Goal: Information Seeking & Learning: Compare options

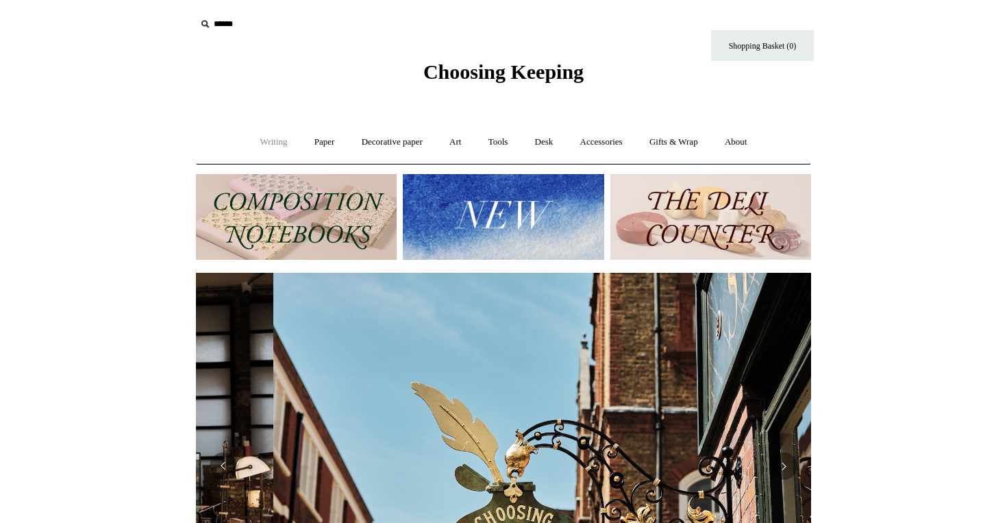
click at [270, 144] on link "Writing +" at bounding box center [274, 142] width 52 height 36
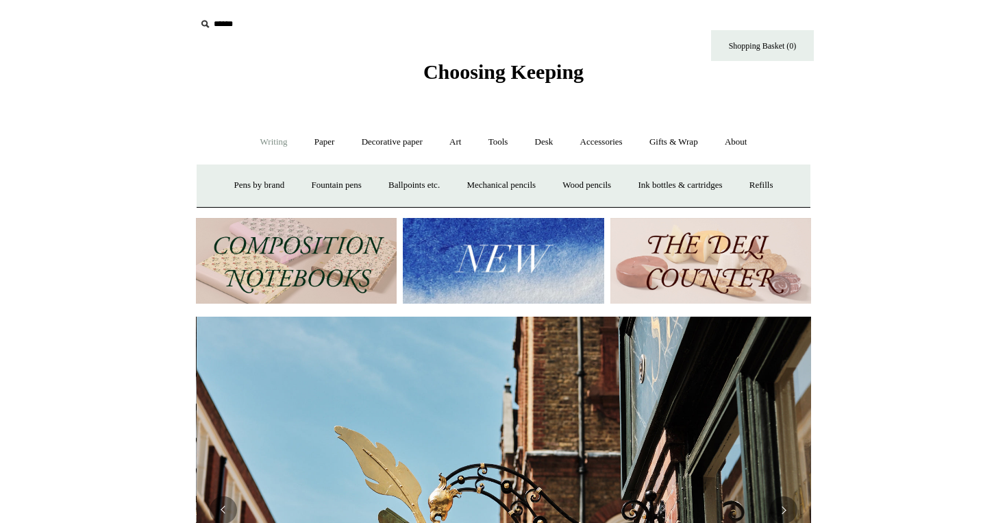
scroll to position [0, 615]
click at [311, 144] on link "Paper +" at bounding box center [324, 142] width 45 height 36
click at [307, 184] on link "Notebooks +" at bounding box center [311, 186] width 63 height 36
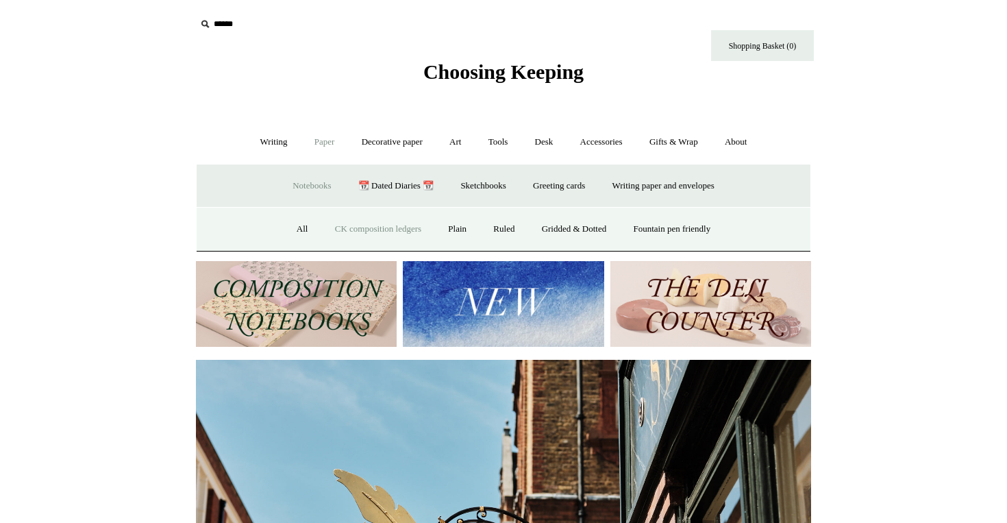
click at [338, 230] on link "CK composition ledgers" at bounding box center [378, 229] width 111 height 36
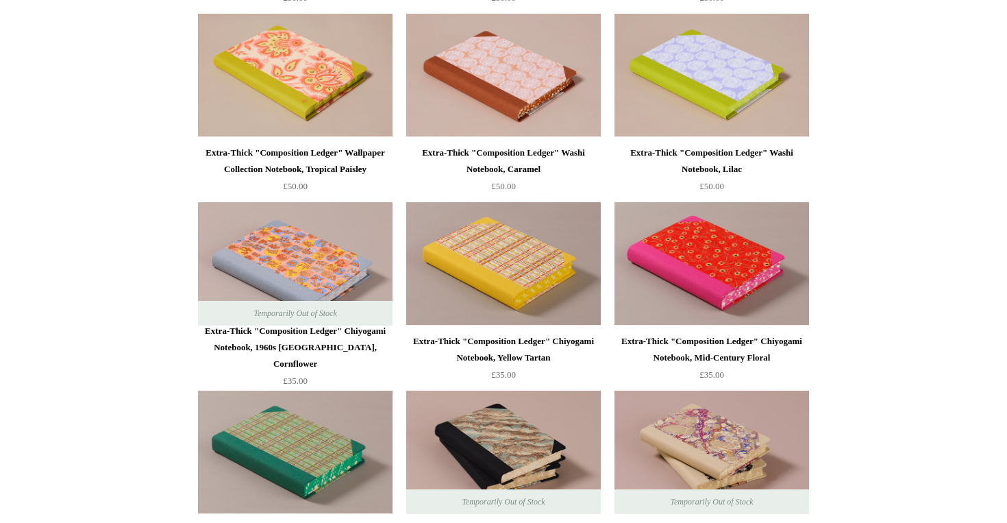
scroll to position [2052, 0]
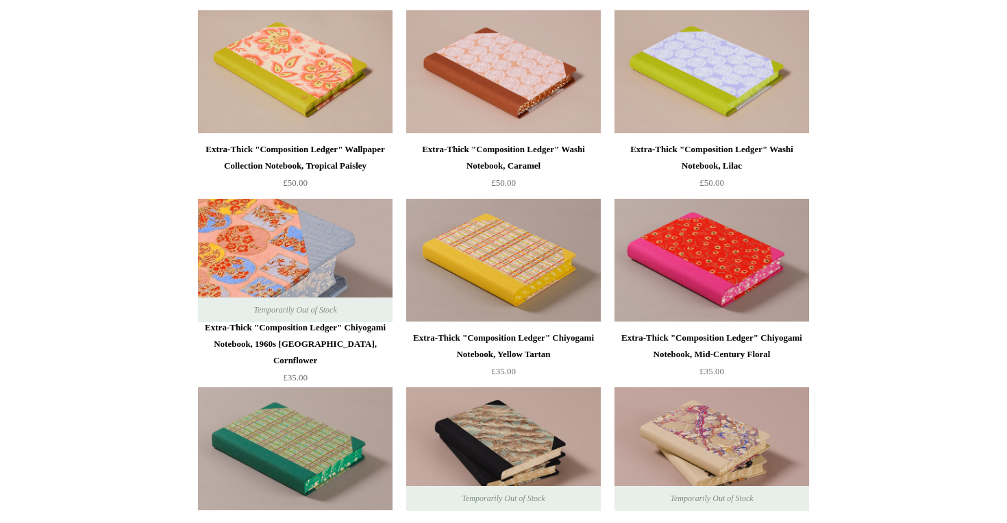
click at [336, 278] on img at bounding box center [295, 260] width 195 height 123
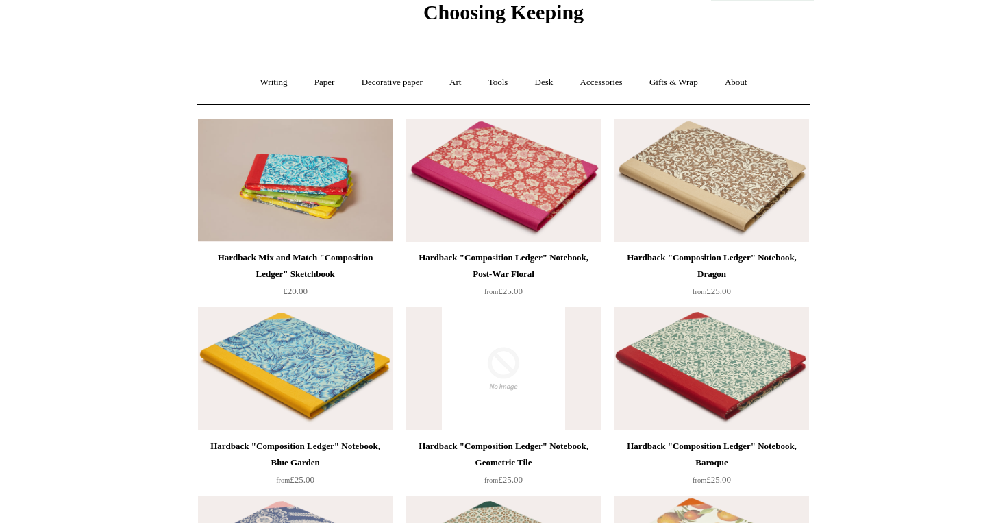
scroll to position [0, 0]
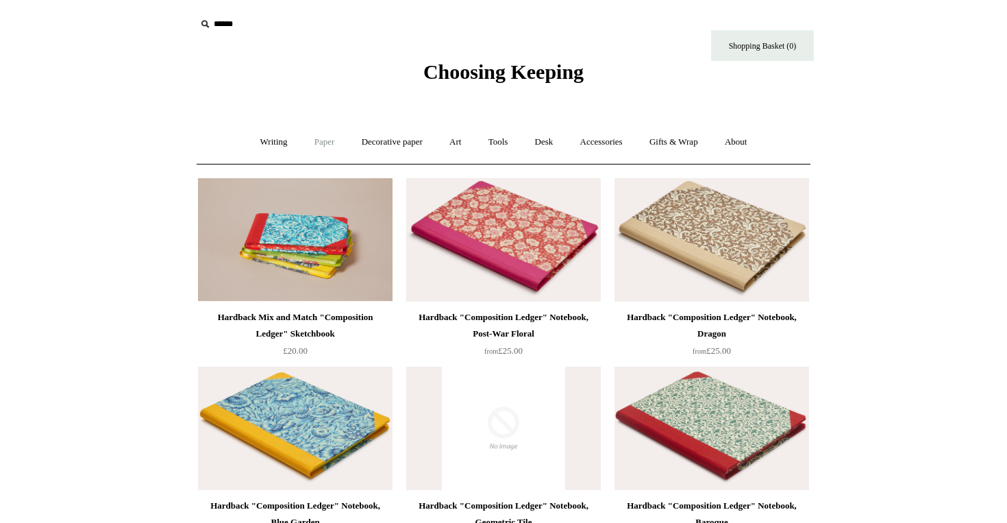
click at [321, 138] on link "Paper +" at bounding box center [324, 142] width 45 height 36
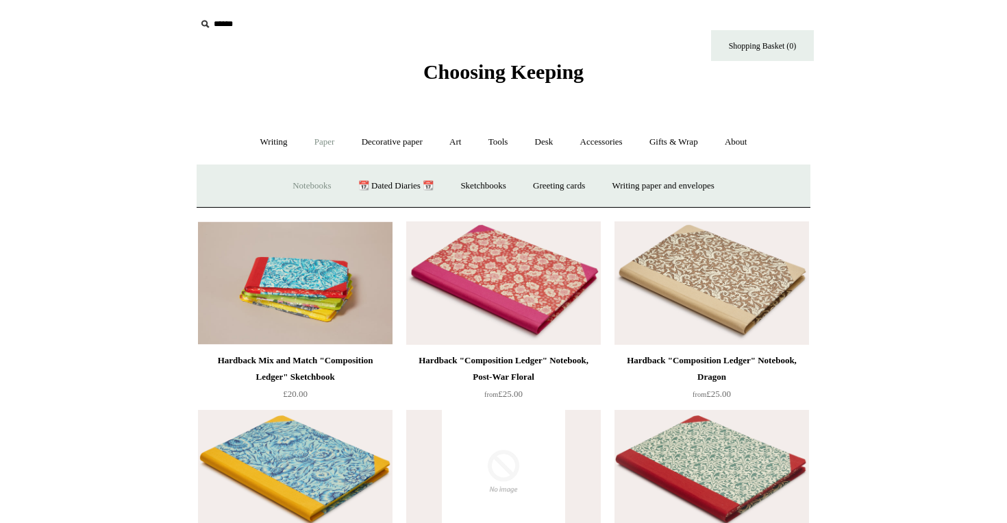
click at [308, 189] on link "Notebooks +" at bounding box center [311, 186] width 63 height 36
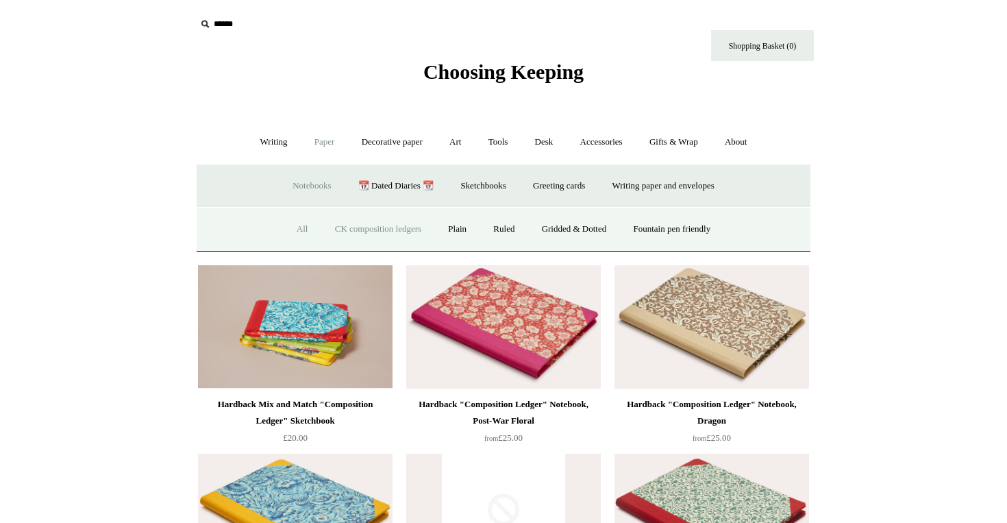
click at [296, 230] on link "All" at bounding box center [302, 229] width 36 height 36
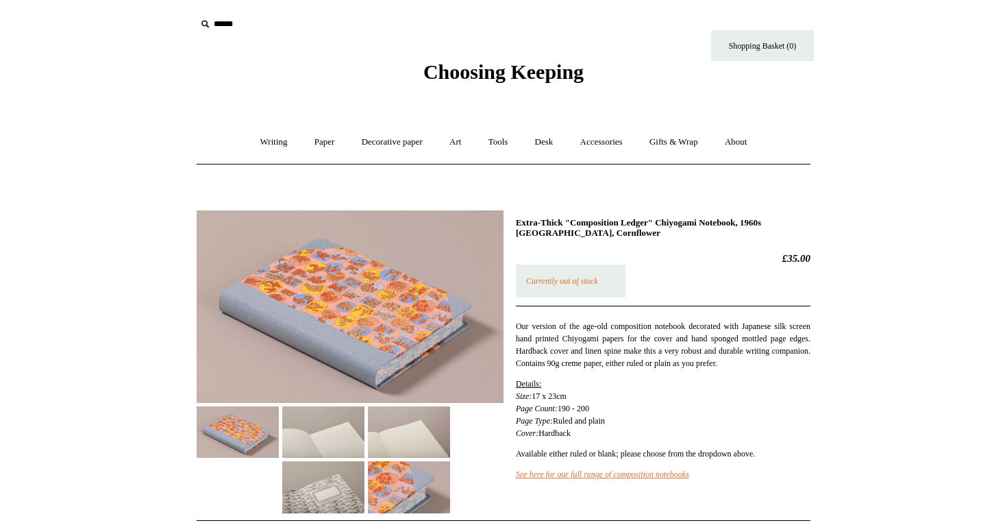
click at [575, 278] on em "Currently out of stock" at bounding box center [562, 281] width 72 height 10
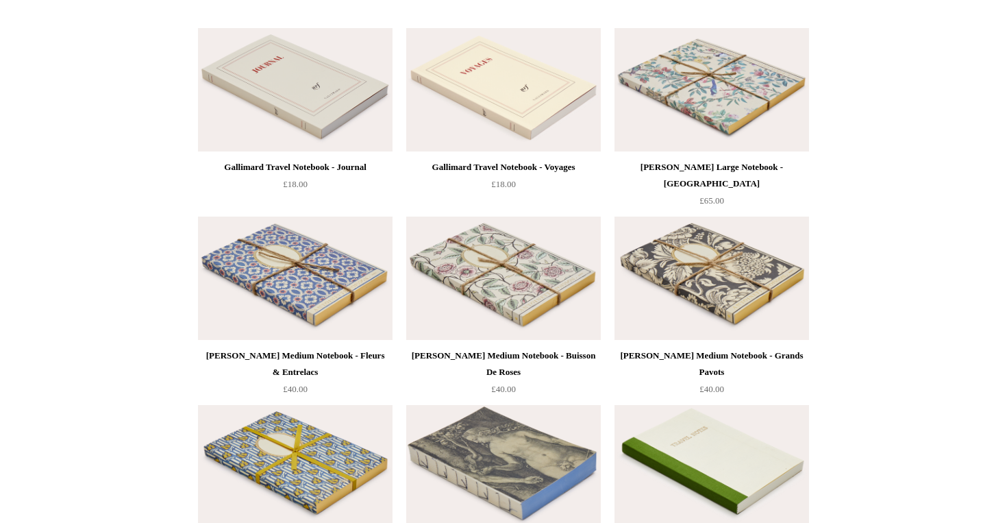
scroll to position [5992, 0]
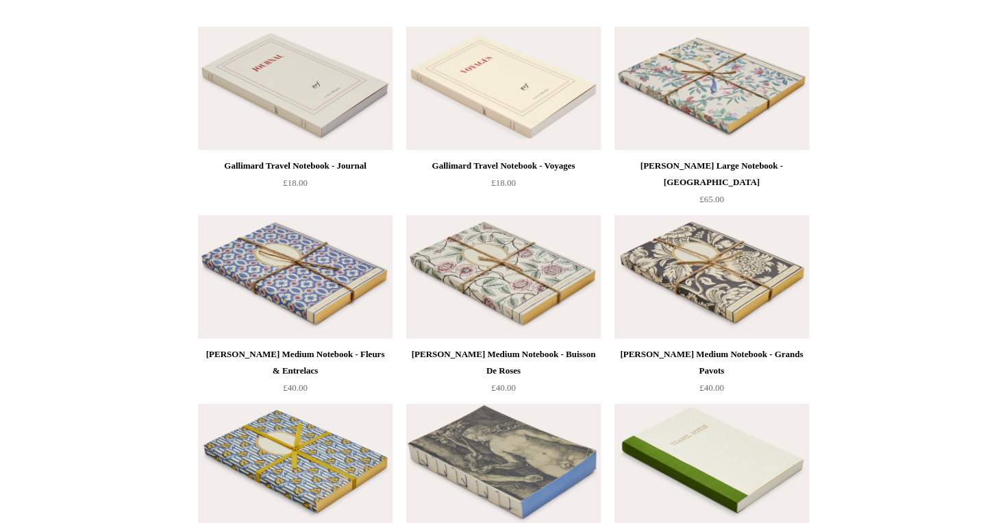
click at [749, 168] on div "Antoinette Poisson Large Notebook - Canton" at bounding box center [712, 174] width 188 height 33
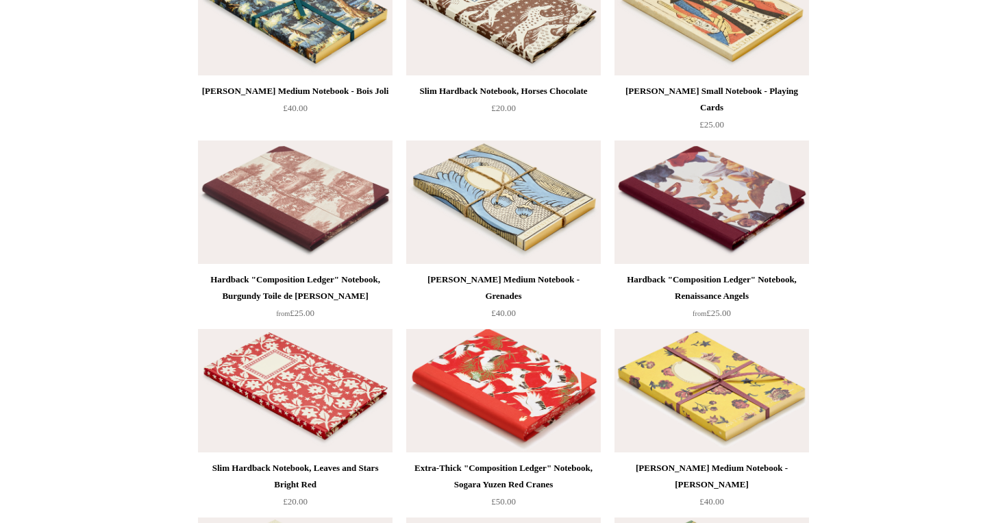
scroll to position [8879, 0]
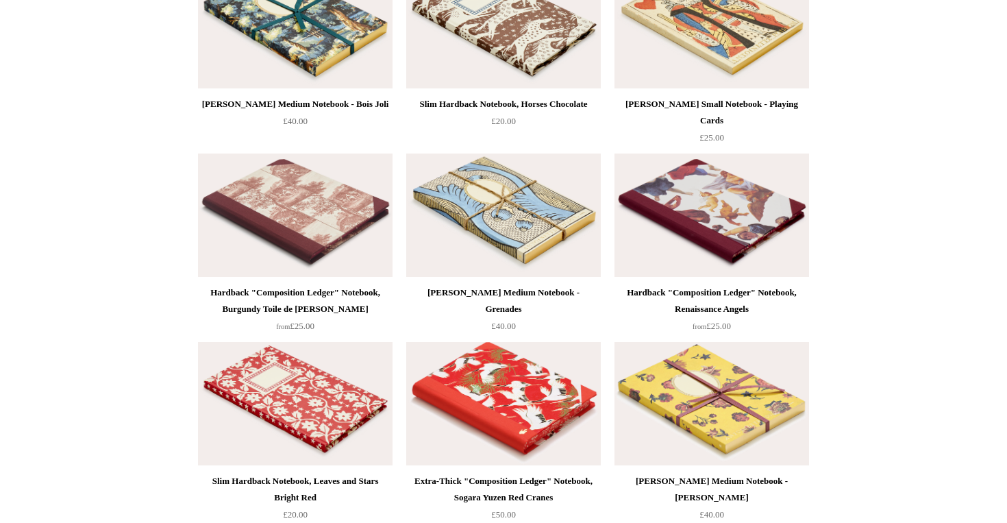
click at [578, 296] on div "Antoinette Poisson Medium Notebook - Grenades" at bounding box center [504, 300] width 188 height 33
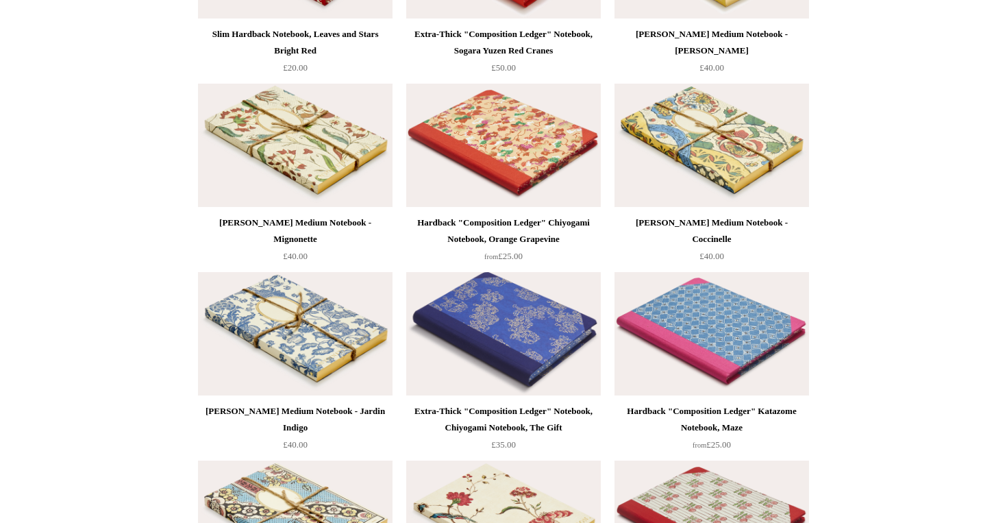
scroll to position [9333, 0]
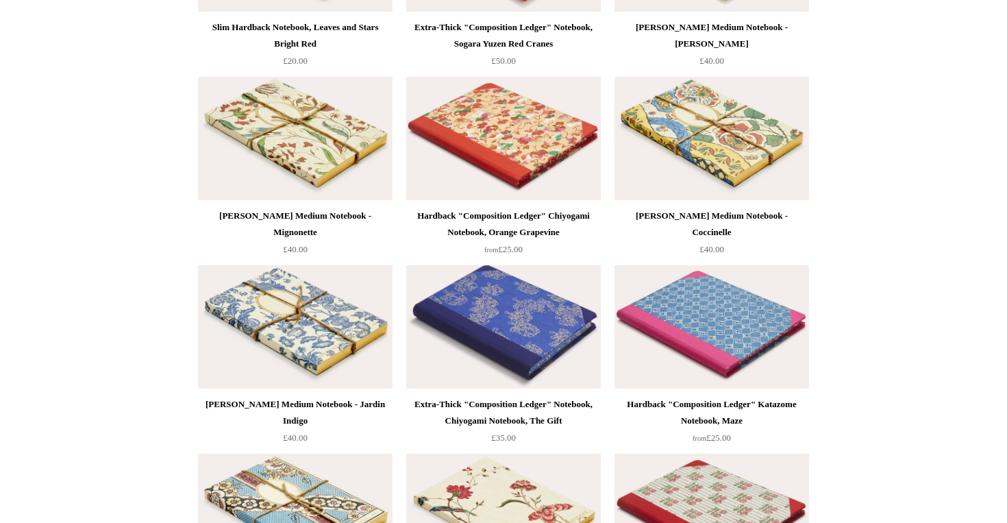
click at [332, 215] on div "[PERSON_NAME] Medium Notebook - Mignonette" at bounding box center [295, 224] width 188 height 33
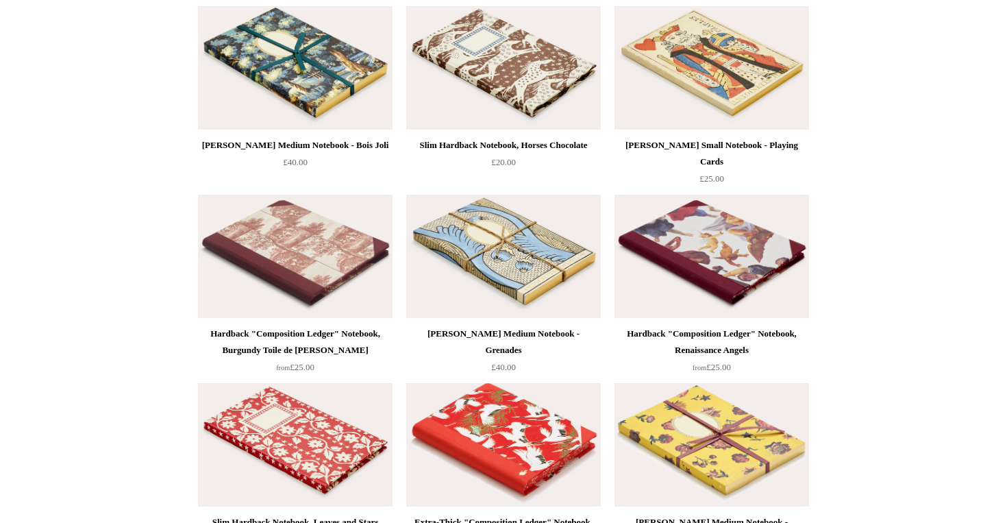
scroll to position [8826, 0]
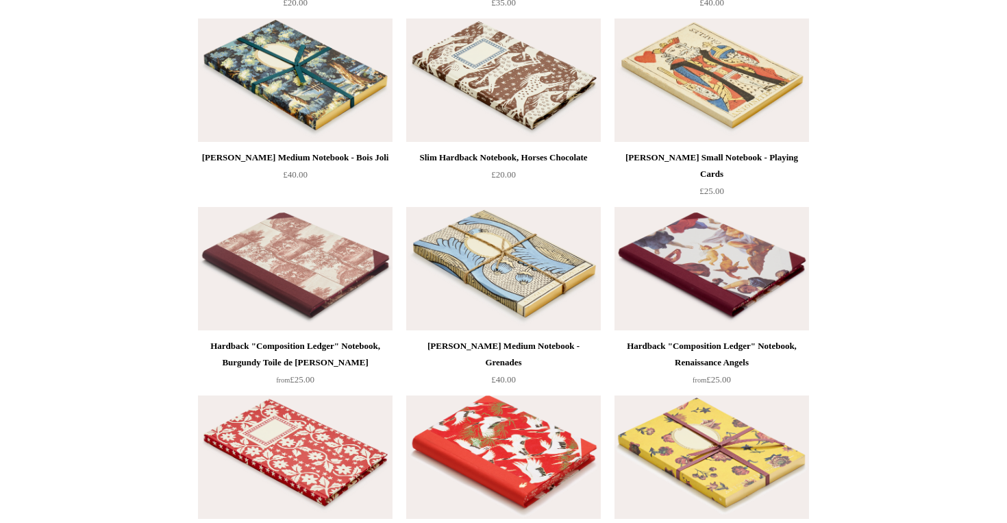
click at [324, 104] on img at bounding box center [295, 79] width 195 height 123
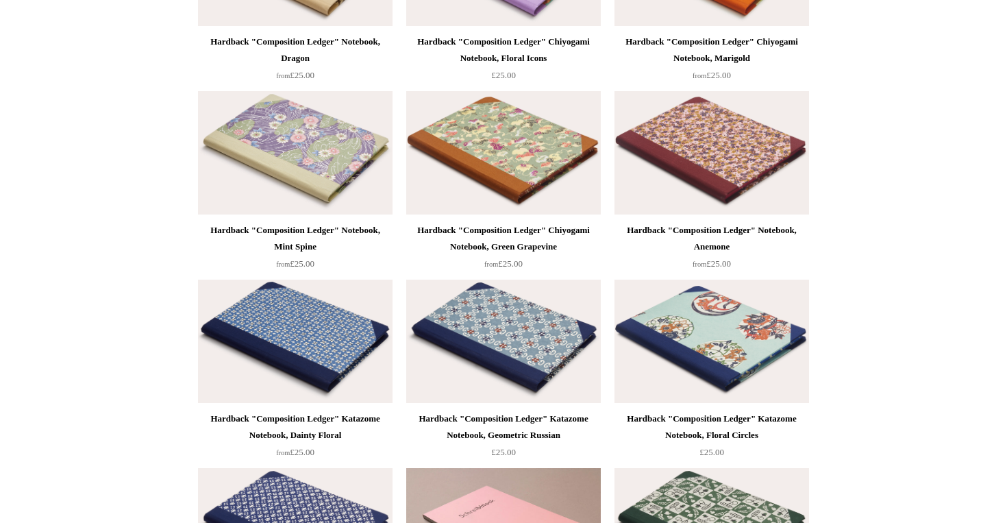
scroll to position [0, 0]
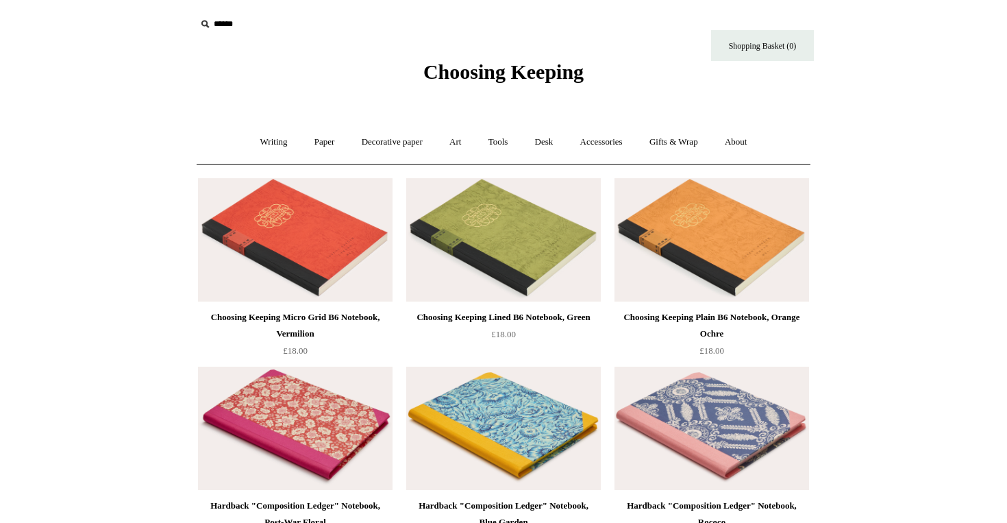
click at [227, 24] on input "text" at bounding box center [280, 24] width 169 height 25
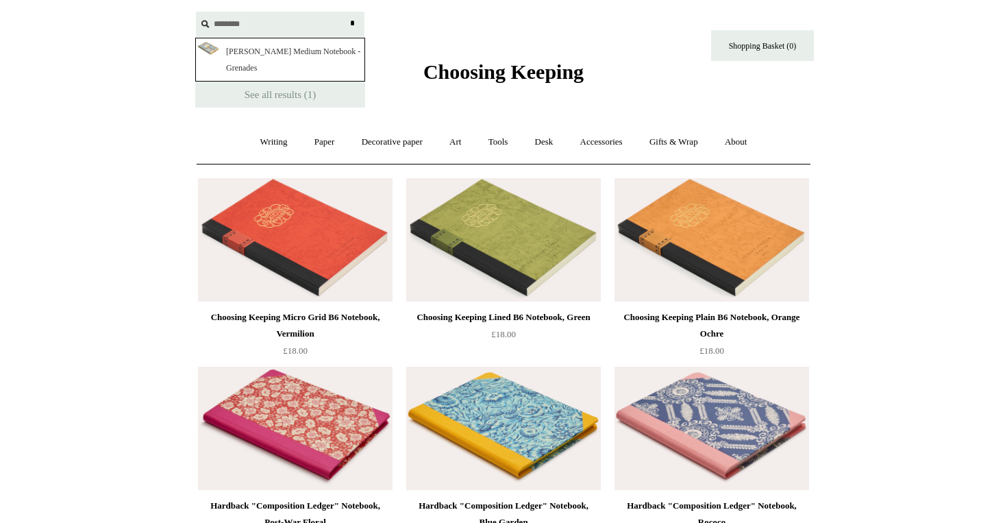
type input "********"
click at [271, 46] on link "Antoinette Poisson Medium Notebook - Grenades" at bounding box center [280, 60] width 170 height 44
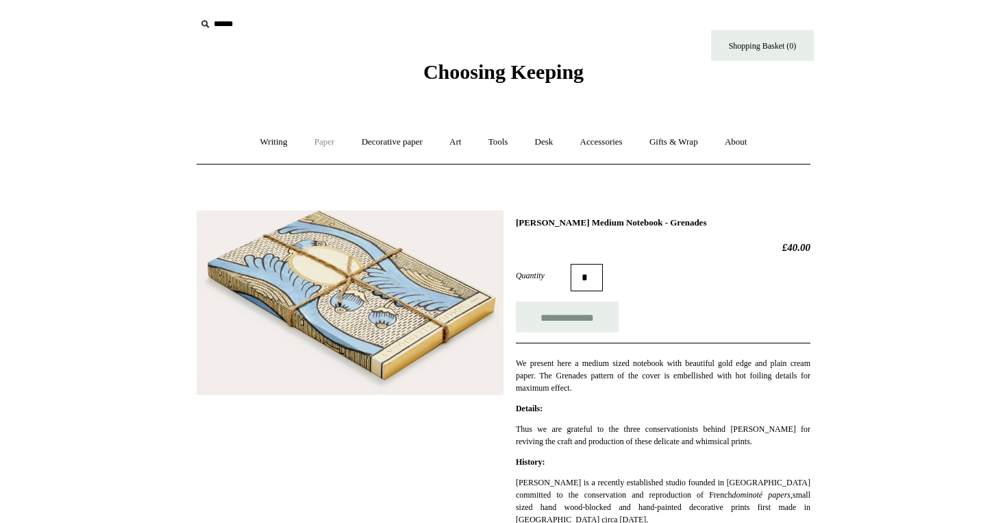
click at [321, 147] on link "Paper +" at bounding box center [324, 142] width 45 height 36
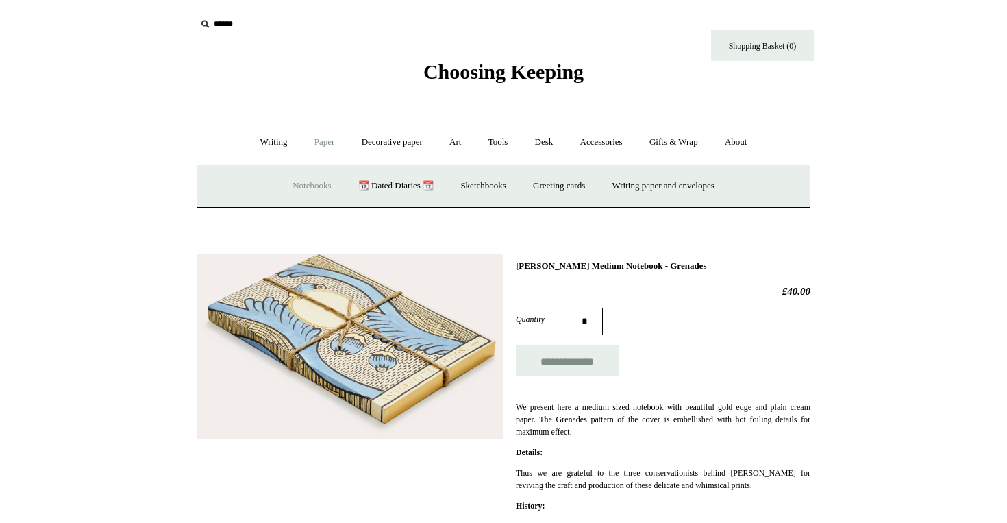
click at [305, 182] on link "Notebooks +" at bounding box center [311, 186] width 63 height 36
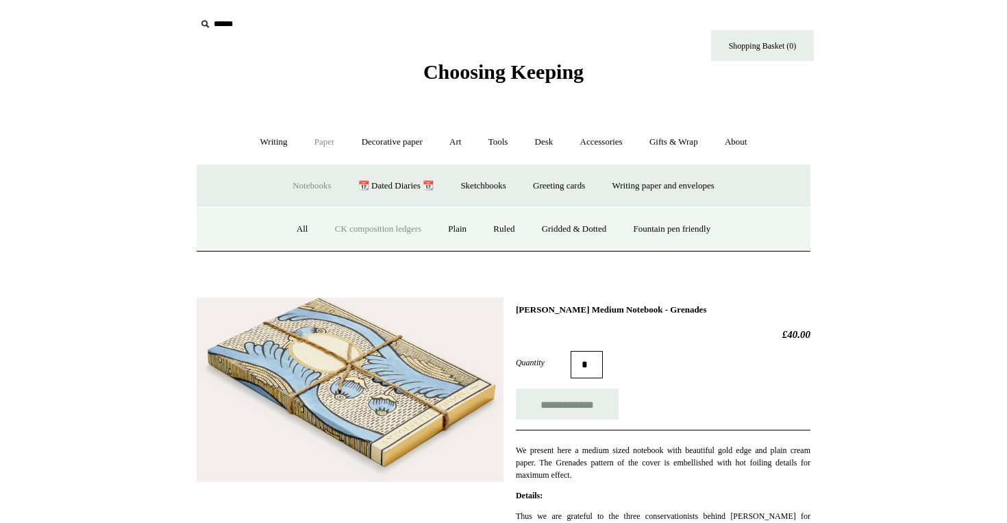
click at [371, 230] on link "CK composition ledgers" at bounding box center [378, 229] width 111 height 36
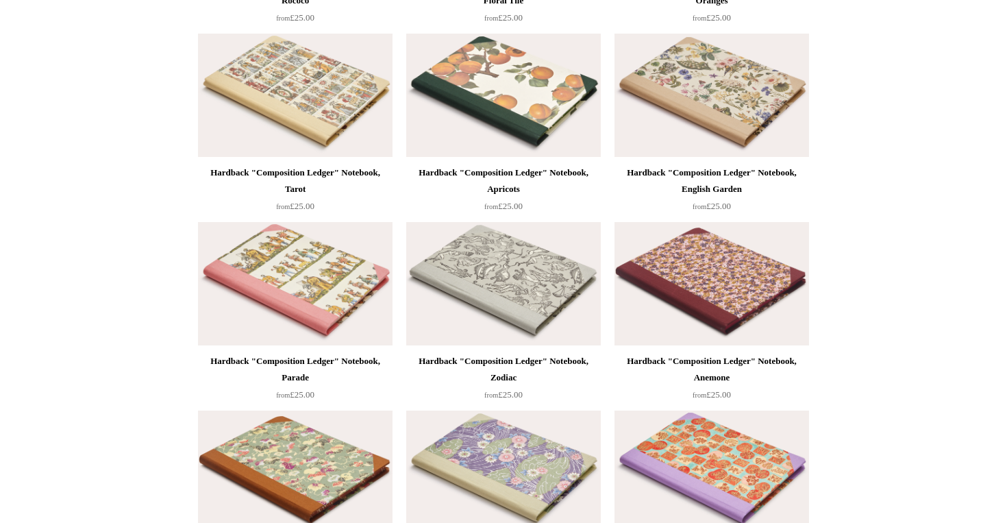
scroll to position [700, 0]
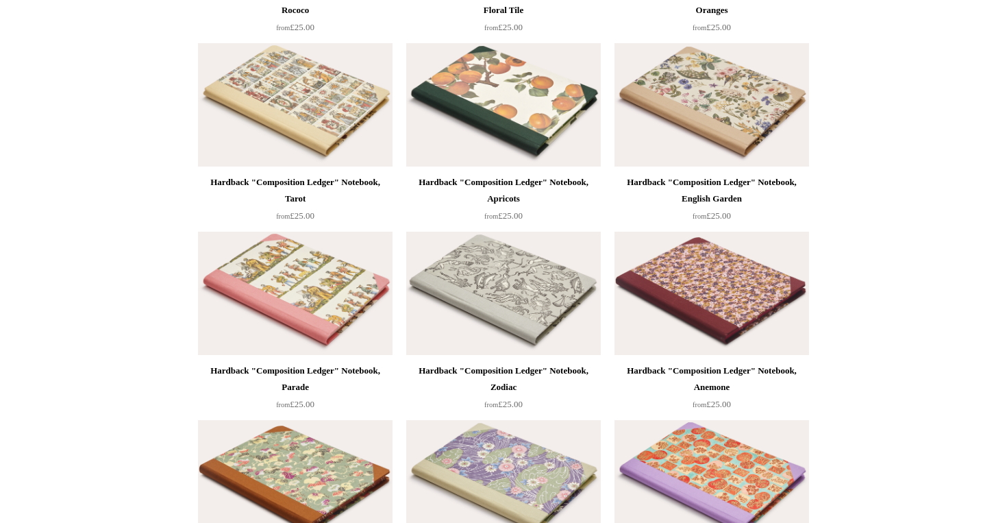
click at [312, 135] on img at bounding box center [295, 104] width 195 height 123
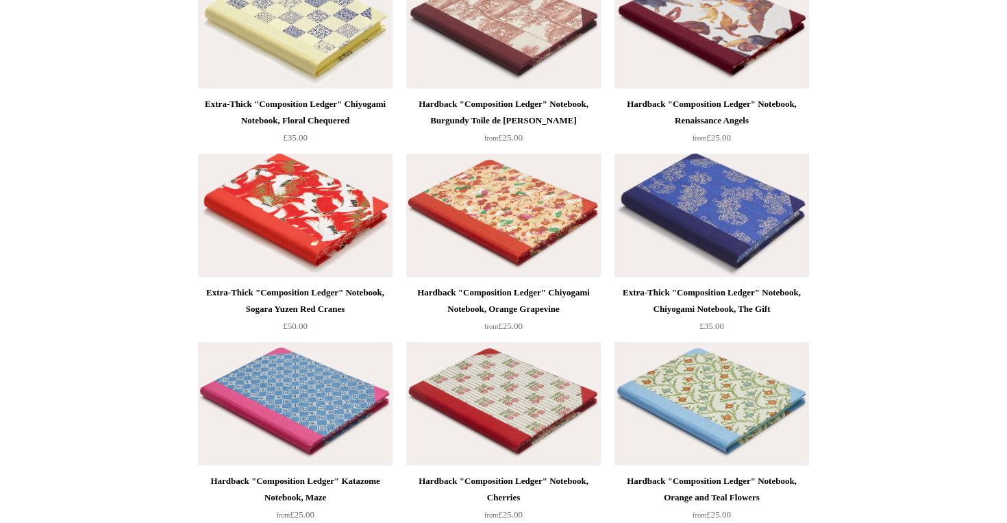
scroll to position [3795, 0]
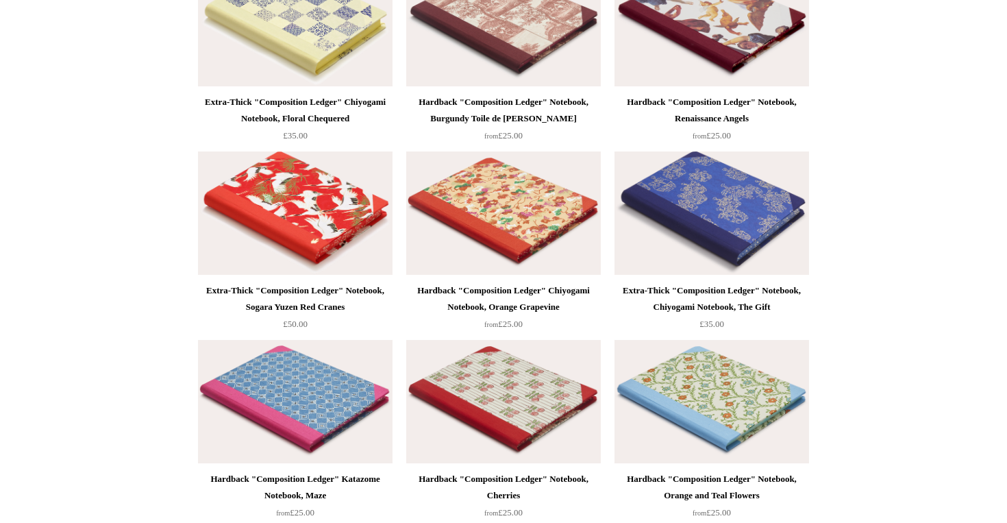
click at [328, 226] on img at bounding box center [295, 212] width 195 height 123
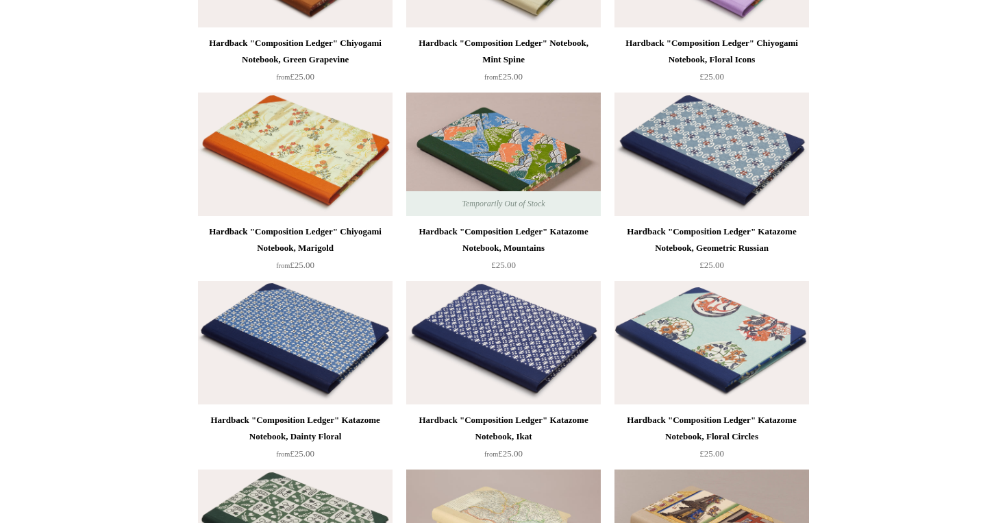
scroll to position [1202, 0]
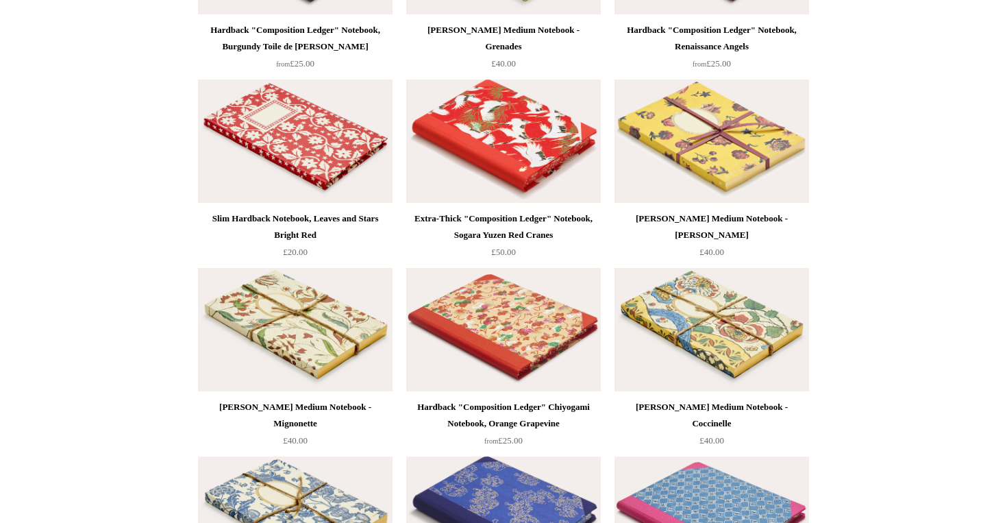
scroll to position [9143, 0]
